Goal: Check status: Check status

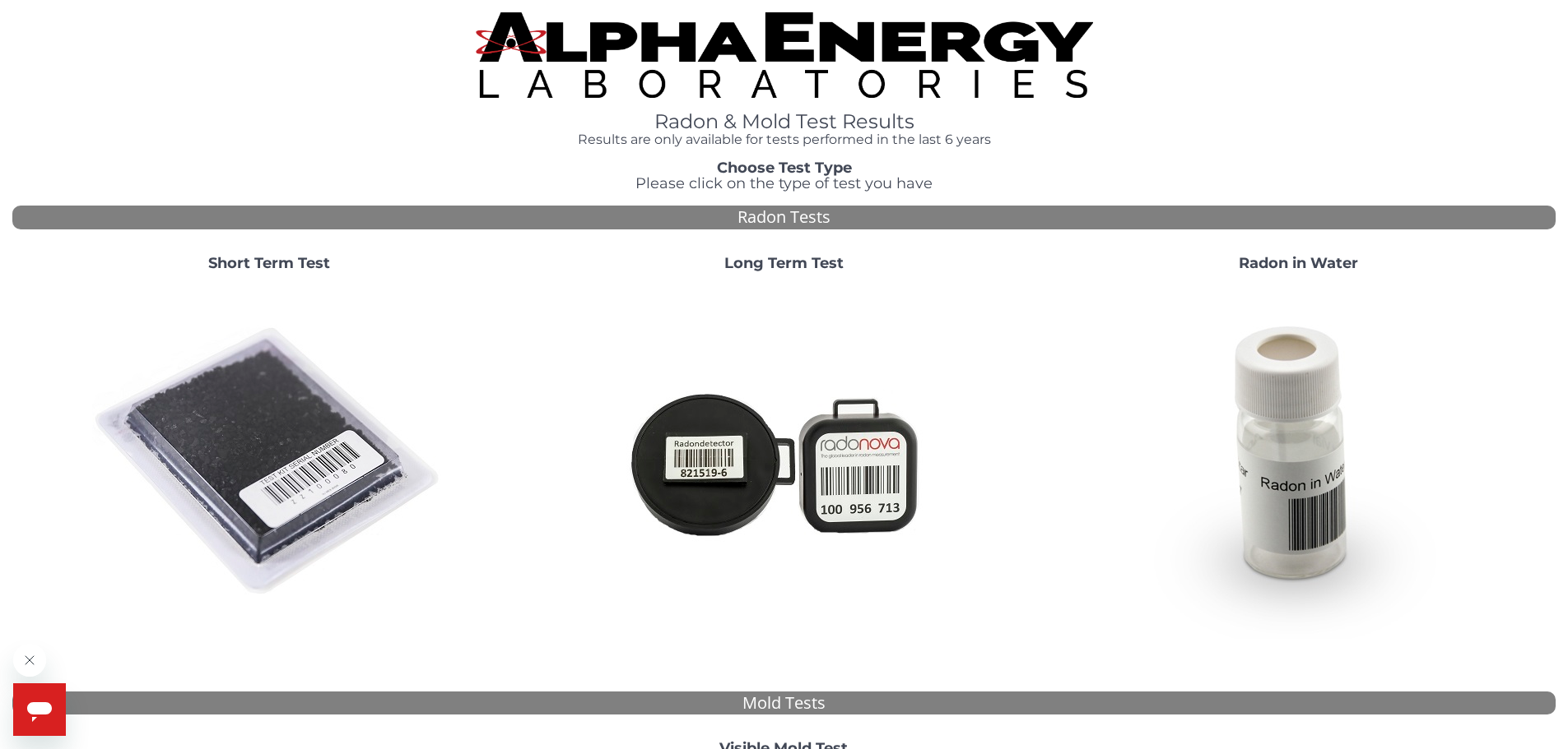
click at [296, 429] on img at bounding box center [269, 462] width 354 height 354
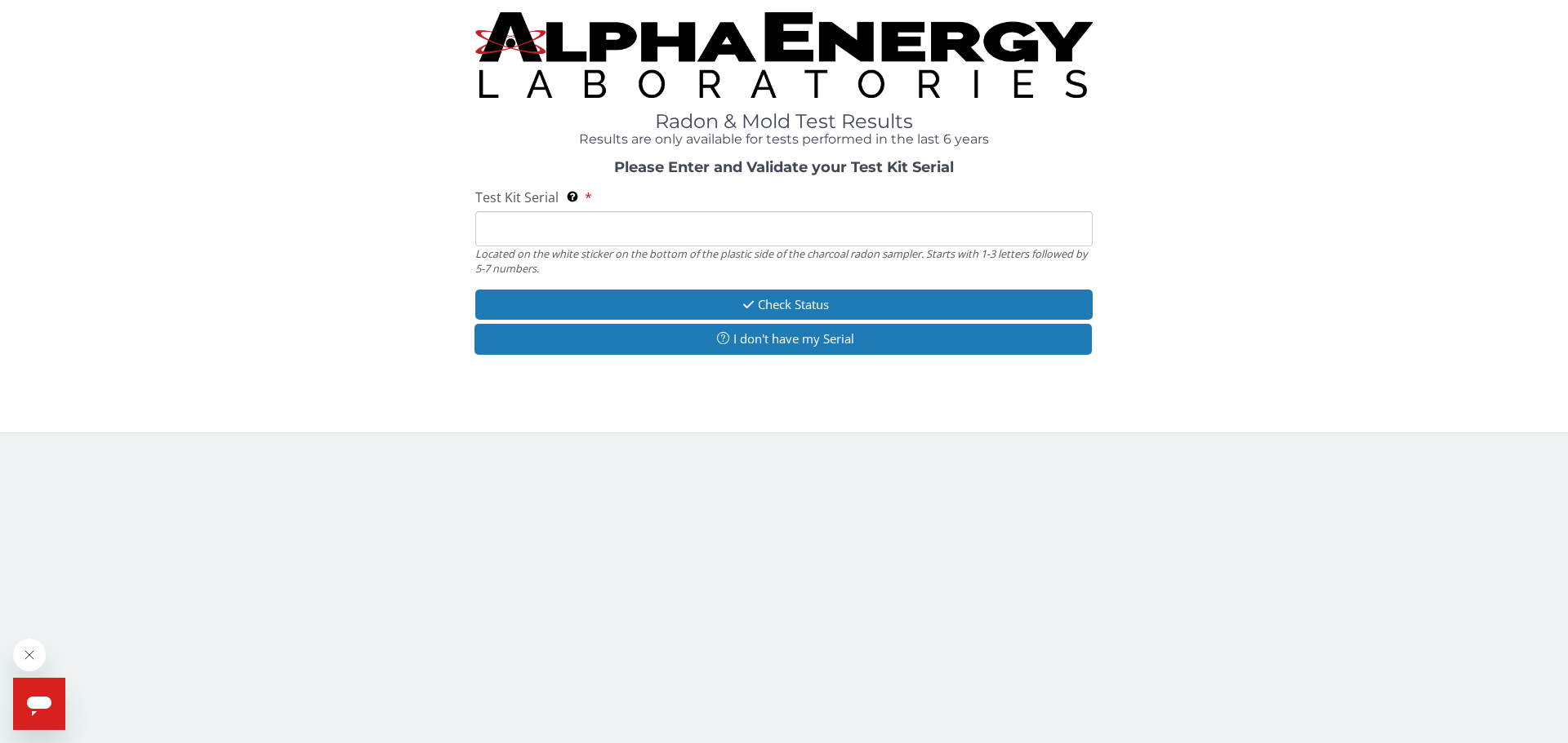
click at [558, 226] on input "Test Kit Serial Located on the white sticker on the bottom of the plastic side …" at bounding box center [784, 229] width 617 height 35
paste input "AA750988"
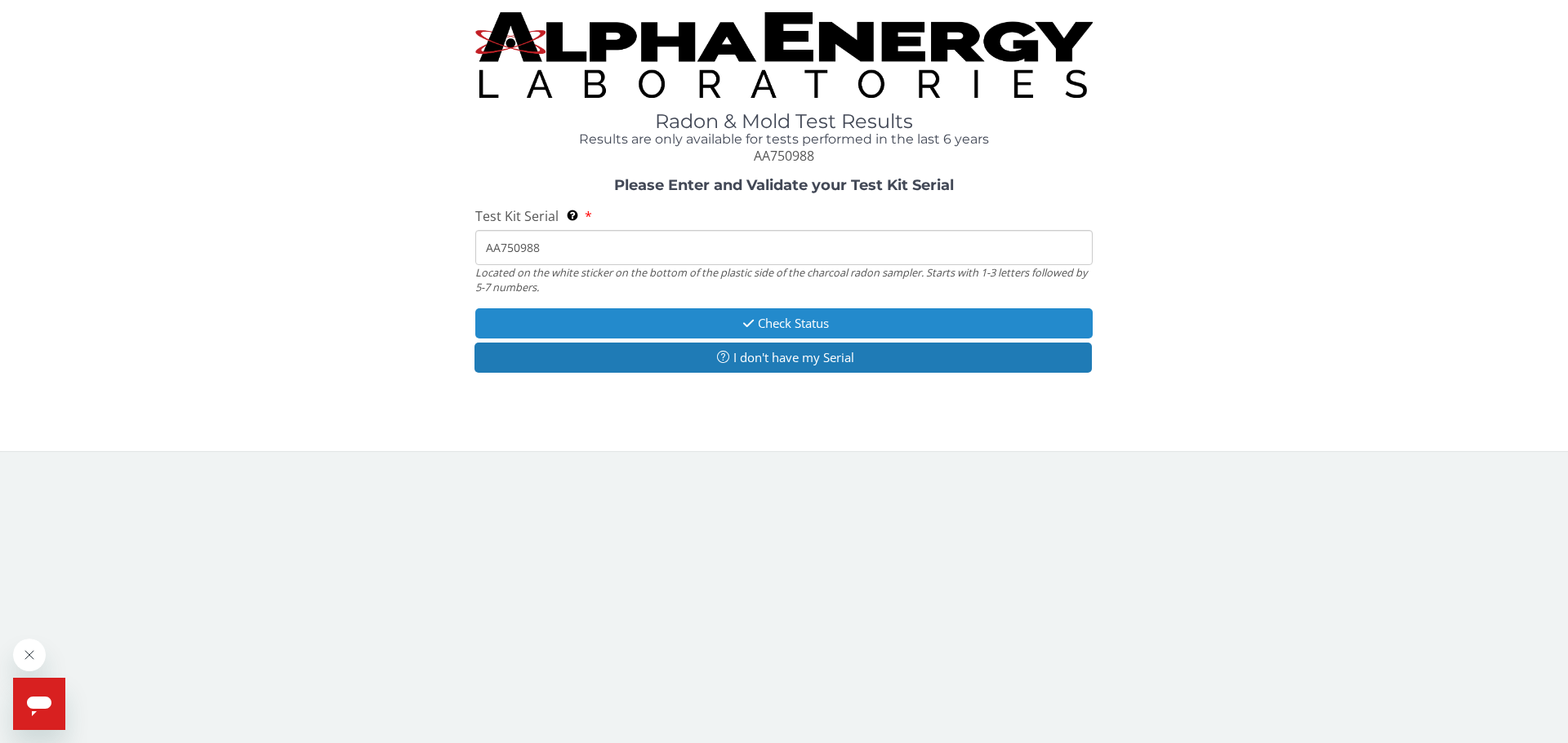
type input "AA750988"
click at [768, 325] on button "Check Status" at bounding box center [784, 323] width 617 height 30
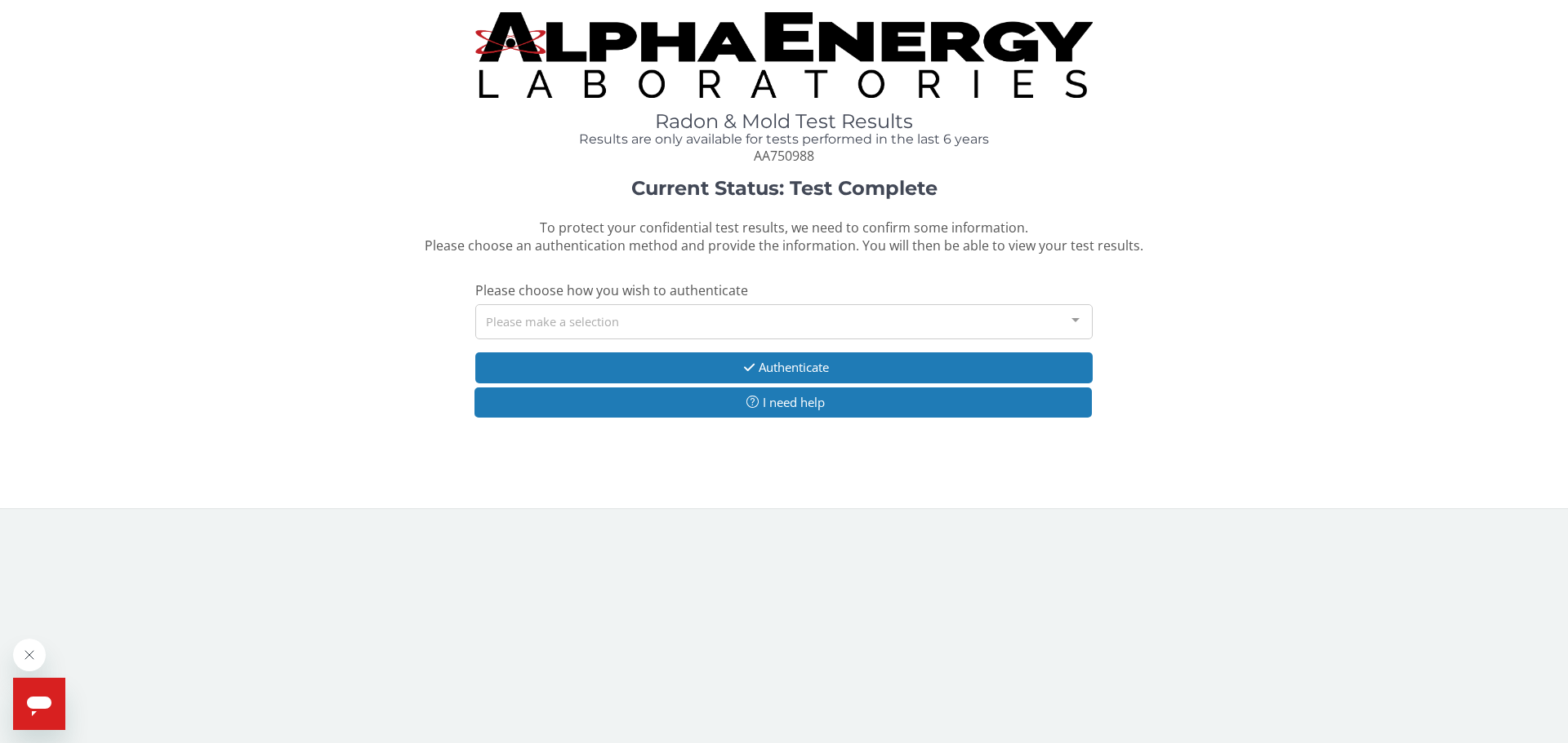
click at [669, 326] on div "Please make a selection" at bounding box center [784, 322] width 617 height 35
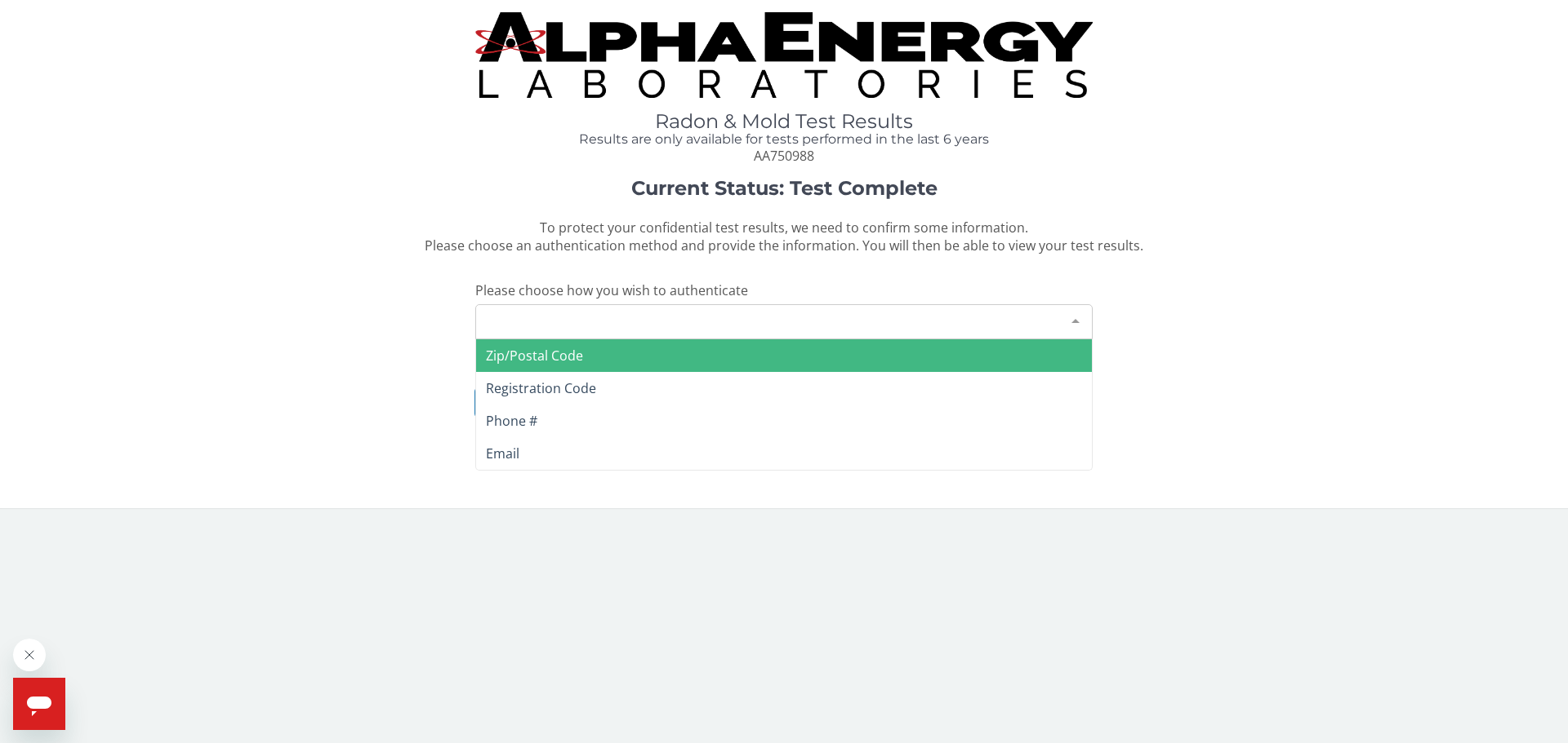
click at [612, 367] on span "Zip/Postal Code" at bounding box center [784, 355] width 616 height 32
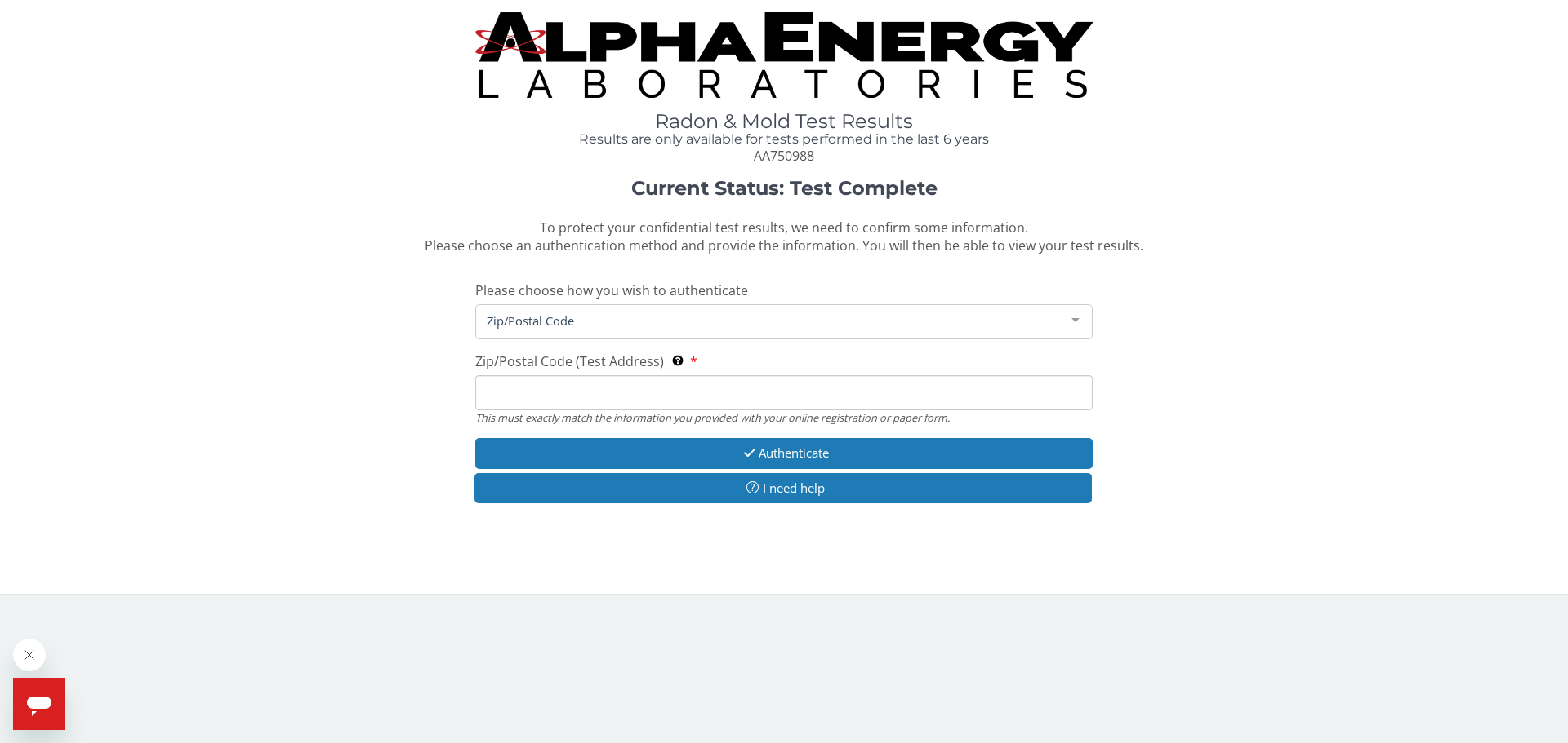
click at [574, 397] on input "Zip/Postal Code (Test Address) This must exactly match the information you prov…" at bounding box center [784, 393] width 617 height 35
click at [582, 384] on input "Zip/Postal Code (Test Address) This must exactly match the information you prov…" at bounding box center [784, 393] width 617 height 35
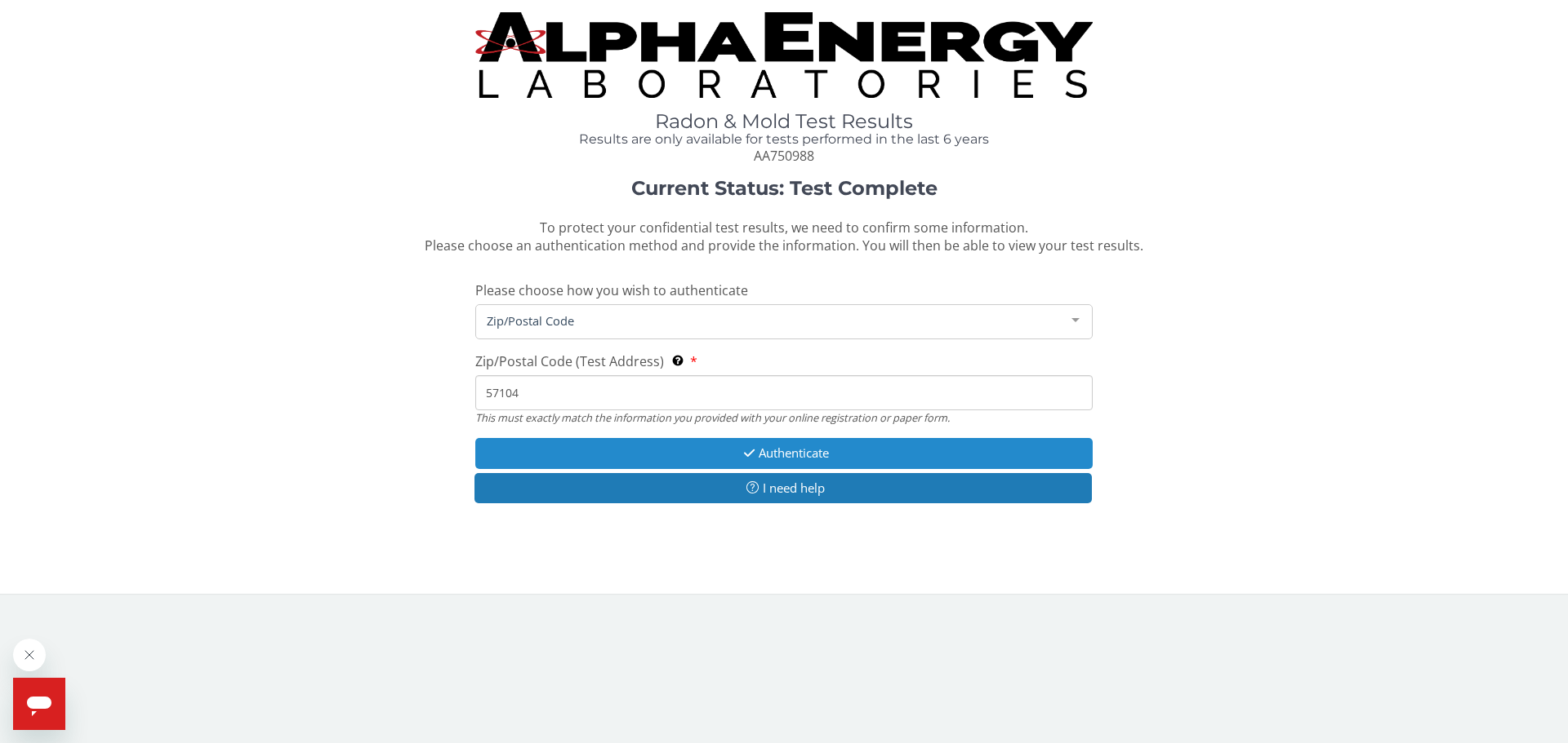
type input "57104"
click at [865, 448] on button "Authenticate" at bounding box center [784, 453] width 617 height 30
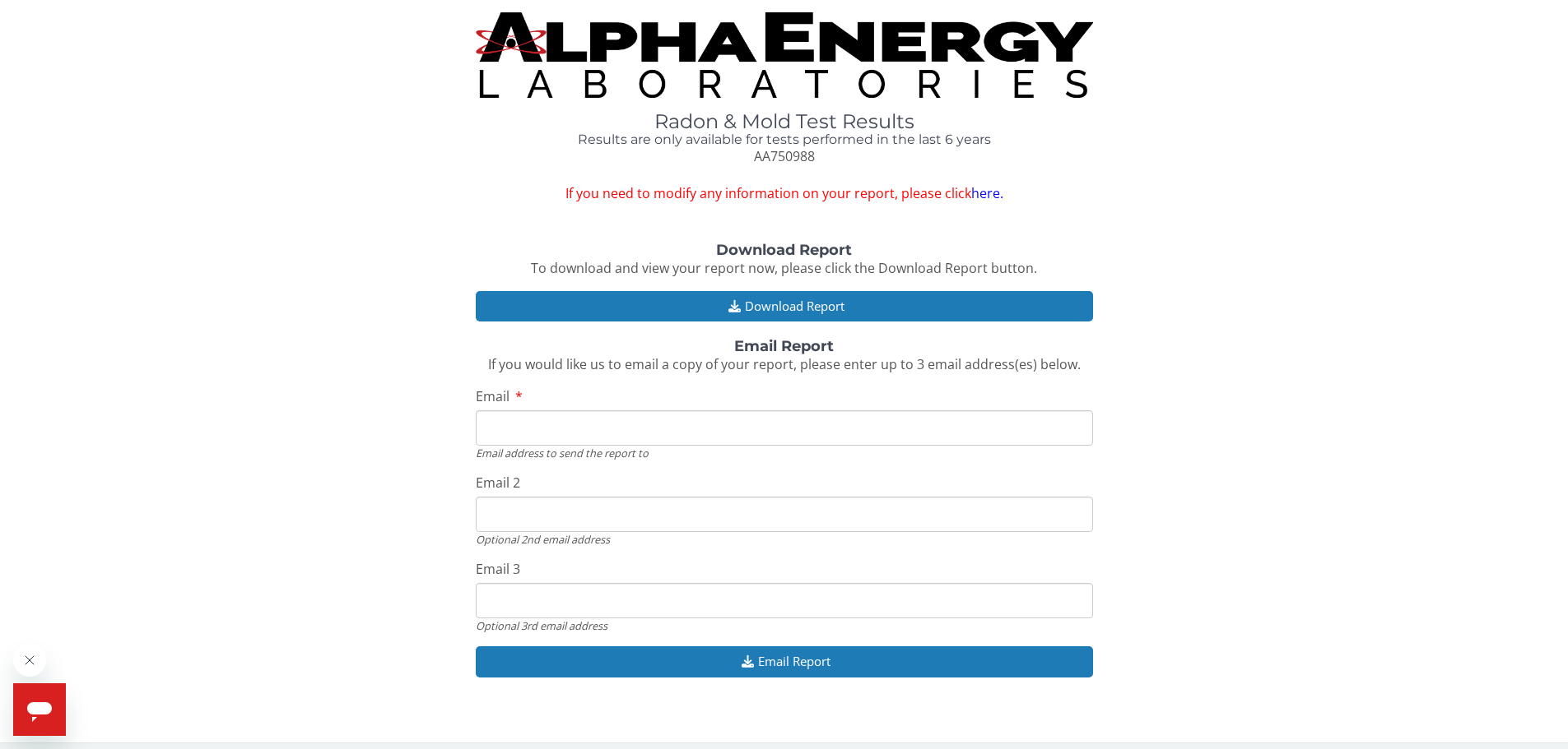
click at [977, 194] on link "here." at bounding box center [987, 193] width 32 height 18
